Goal: Information Seeking & Learning: Learn about a topic

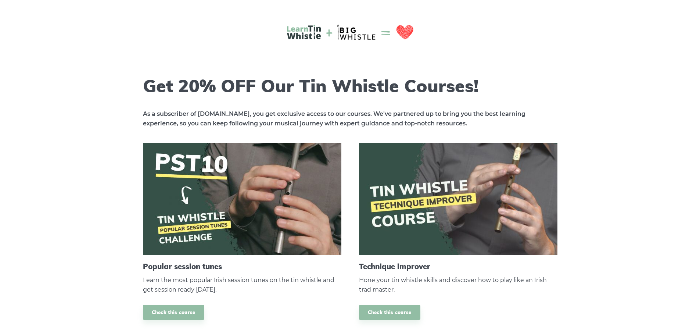
click at [298, 30] on img at bounding box center [350, 30] width 126 height 28
click at [242, 230] on img at bounding box center [242, 199] width 198 height 112
click at [181, 317] on link "Check this course" at bounding box center [173, 312] width 61 height 15
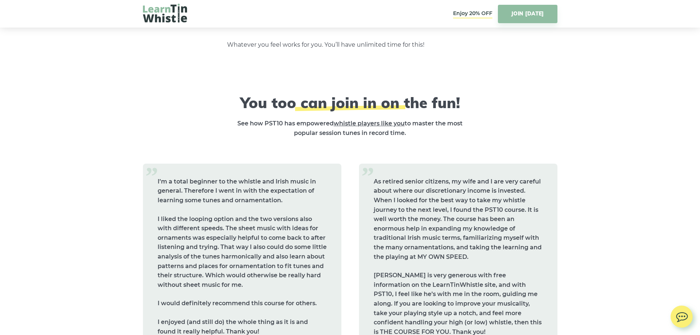
scroll to position [3124, 0]
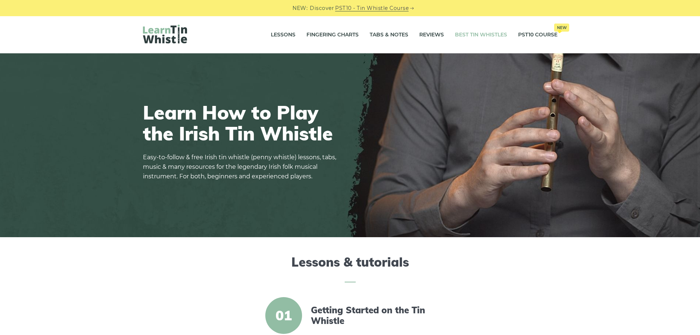
click at [482, 34] on link "Best Tin Whistles" at bounding box center [481, 35] width 52 height 18
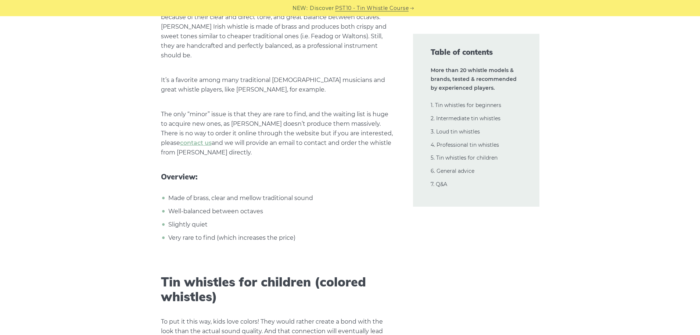
scroll to position [12865, 0]
